Goal: Use online tool/utility: Utilize a website feature to perform a specific function

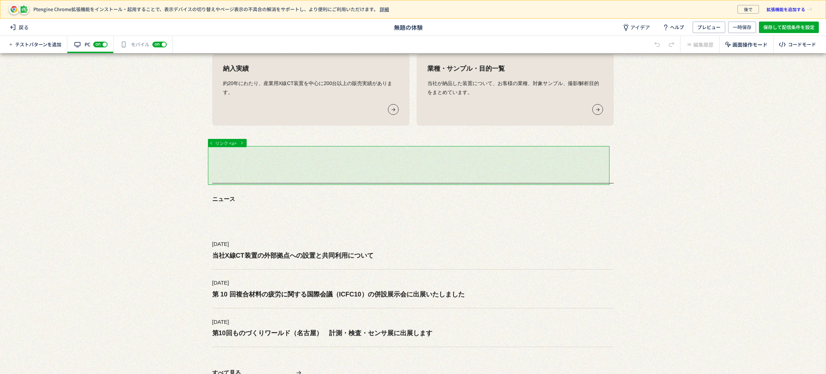
scroll to position [1668, 0]
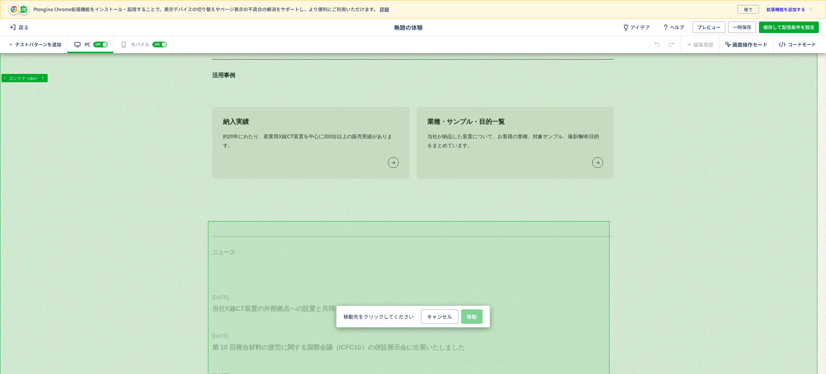
scroll to position [0, 0]
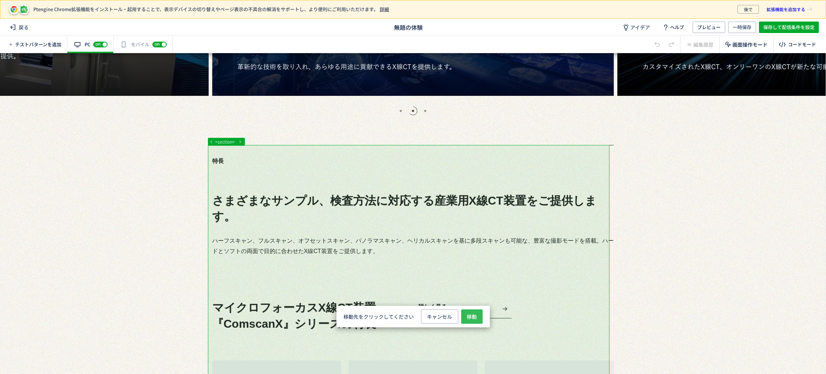
click at [466, 316] on button "移動" at bounding box center [472, 316] width 22 height 14
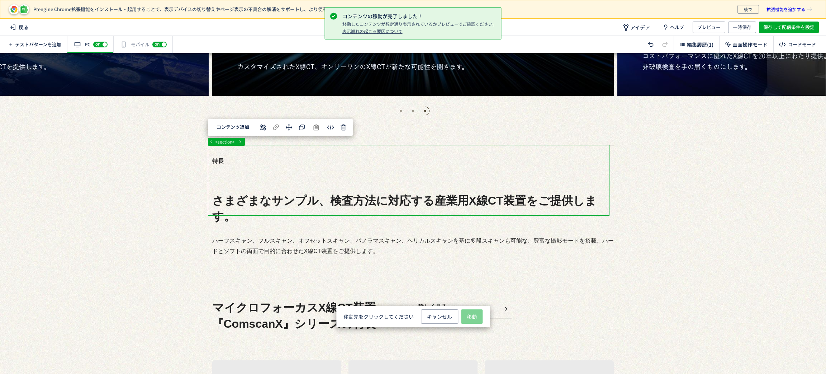
click at [481, 255] on span "選択した要素の前" at bounding box center [471, 256] width 37 height 7
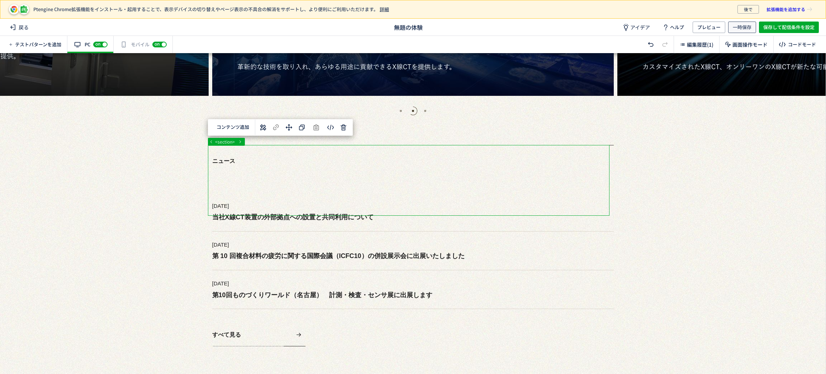
click at [748, 25] on span "一時保存" at bounding box center [742, 27] width 19 height 11
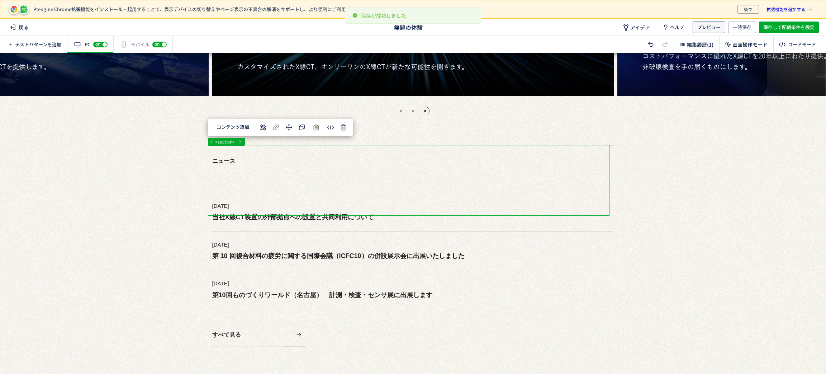
click at [713, 27] on span "プレビュー" at bounding box center [709, 27] width 23 height 11
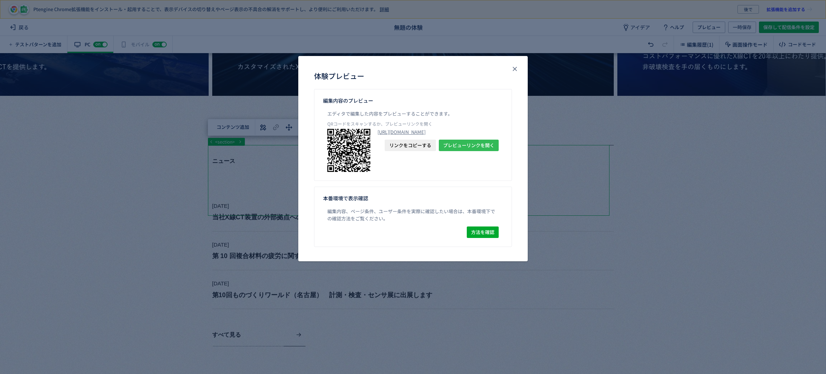
click at [485, 151] on span "プレビューリンクを開く" at bounding box center [468, 145] width 51 height 11
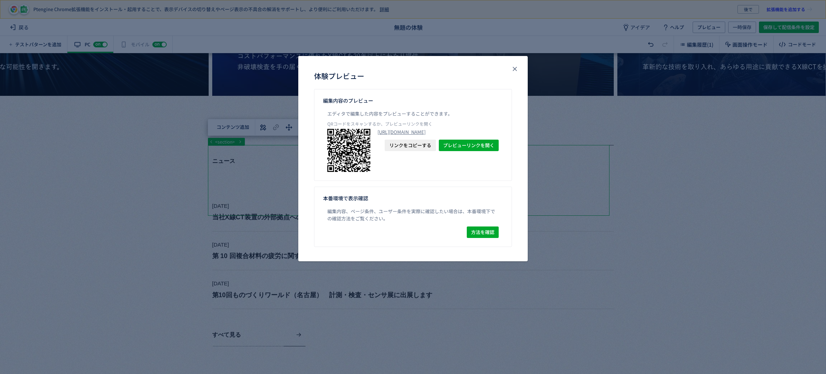
click at [427, 151] on span "リンクをコピーする" at bounding box center [411, 145] width 42 height 11
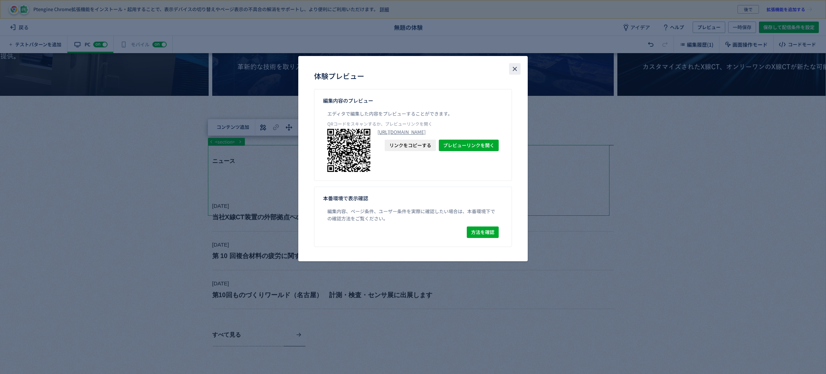
click at [515, 71] on icon "close" at bounding box center [515, 68] width 7 height 7
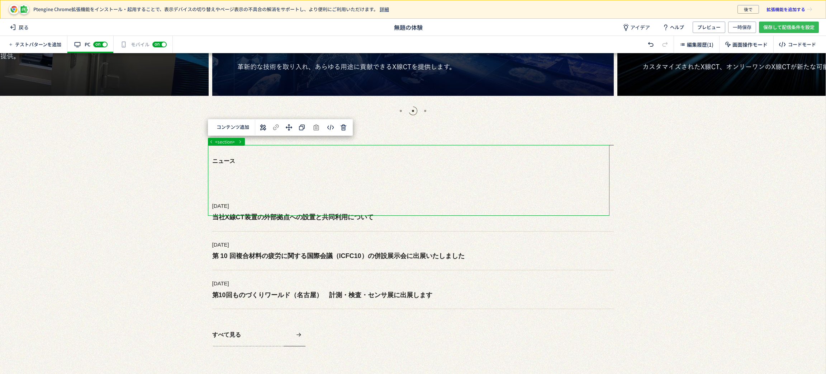
click at [782, 29] on span "保存して配信条件を設定" at bounding box center [789, 27] width 51 height 11
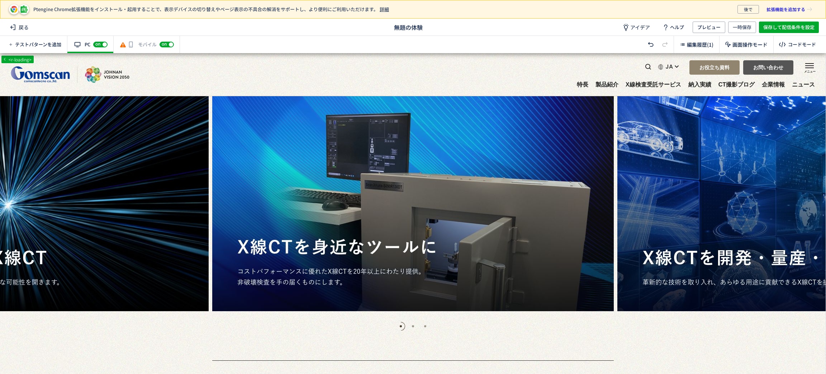
click at [159, 40] on div "有効な編集箇所が確認されません モバイル off on" at bounding box center [147, 44] width 66 height 17
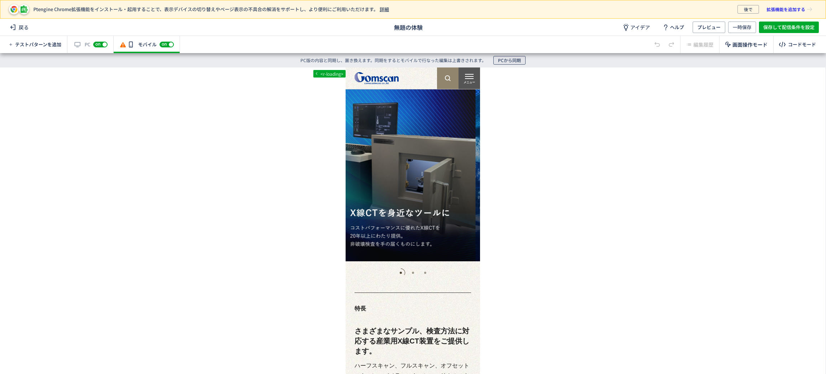
click at [520, 61] on span "PCから同期" at bounding box center [509, 60] width 23 height 9
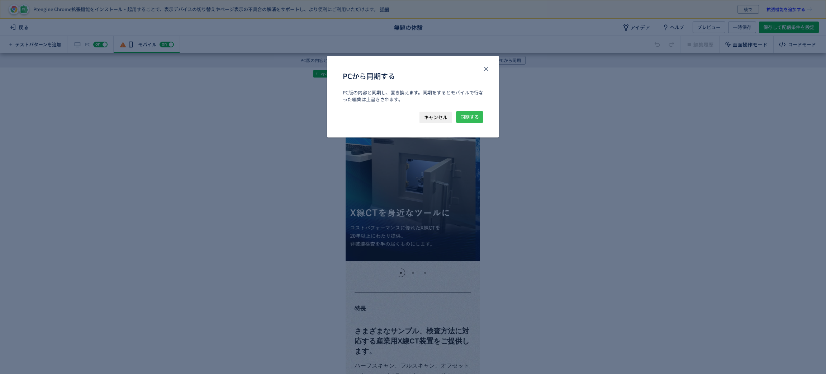
click at [481, 118] on button "同期する" at bounding box center [469, 116] width 27 height 11
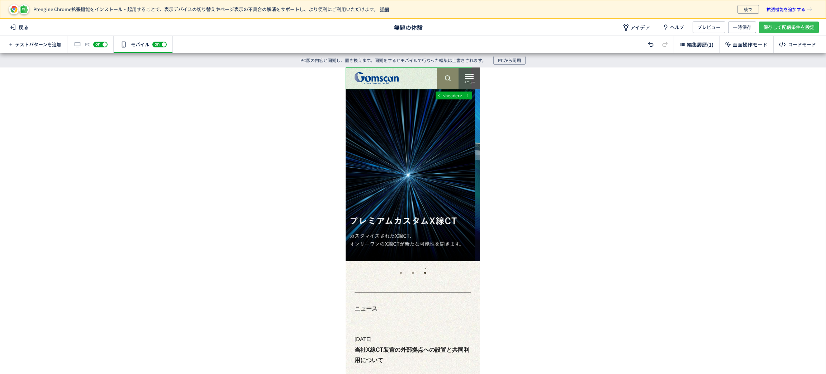
click at [795, 29] on span "保存して配信条件を設定" at bounding box center [789, 27] width 51 height 11
